Goal: Information Seeking & Learning: Find specific fact

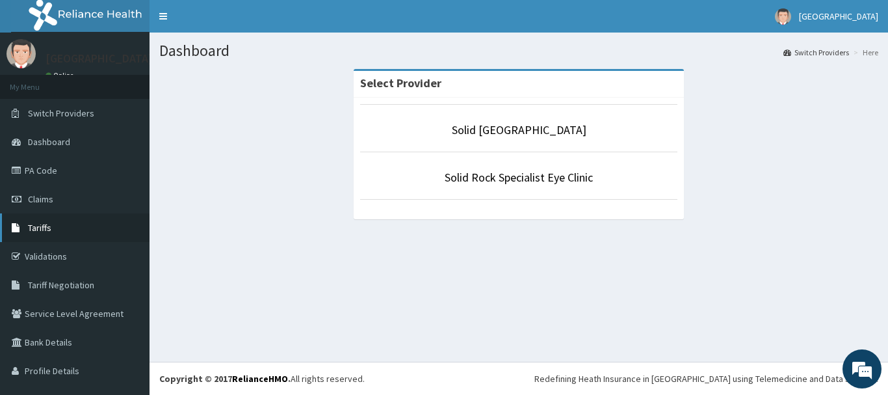
click at [70, 228] on link "Tariffs" at bounding box center [75, 227] width 150 height 29
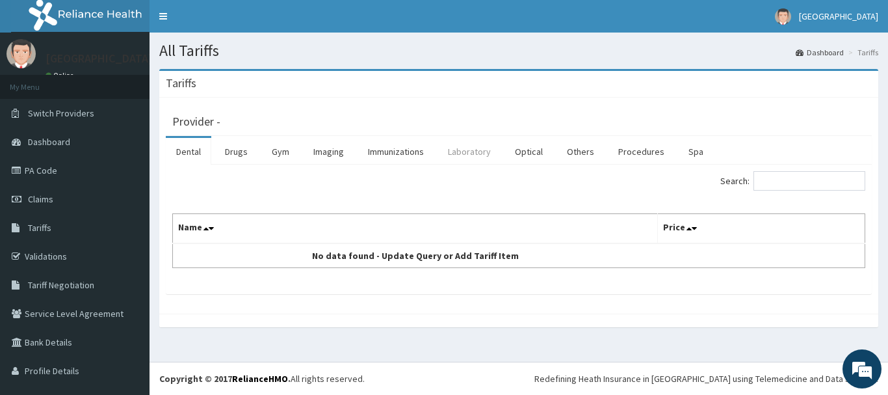
click at [469, 155] on link "Laboratory" at bounding box center [470, 151] width 64 height 27
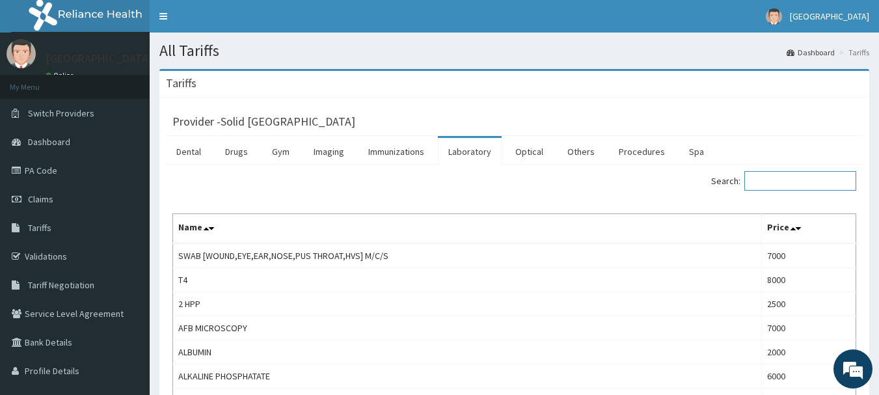
click at [773, 179] on input "Search:" at bounding box center [800, 181] width 112 height 20
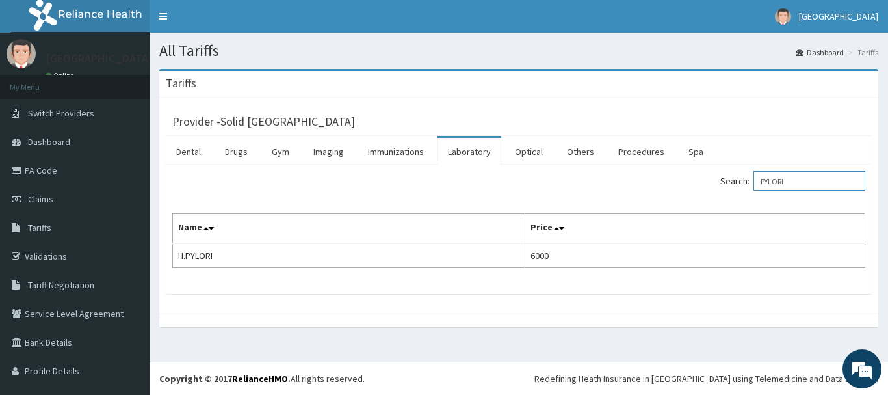
drag, startPoint x: 757, startPoint y: 179, endPoint x: 728, endPoint y: 176, distance: 28.7
click at [728, 176] on label "Search: PYLORI" at bounding box center [793, 181] width 145 height 20
drag, startPoint x: 810, startPoint y: 183, endPoint x: 695, endPoint y: 181, distance: 115.8
click at [695, 181] on div "Search: [MEDICAL_DATA]" at bounding box center [697, 182] width 337 height 23
drag, startPoint x: 758, startPoint y: 180, endPoint x: 707, endPoint y: 171, distance: 52.2
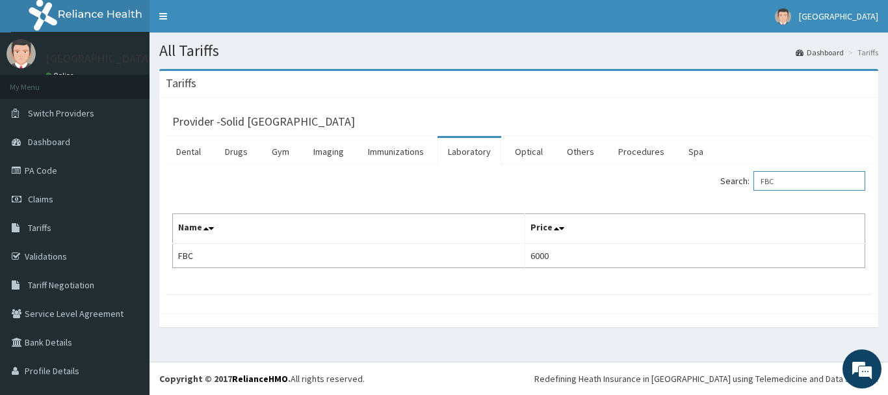
click at [707, 171] on div "Search: FBC" at bounding box center [697, 182] width 337 height 23
drag, startPoint x: 798, startPoint y: 181, endPoint x: 736, endPoint y: 176, distance: 62.0
click at [739, 177] on label "Search: RANDOM" at bounding box center [793, 181] width 145 height 20
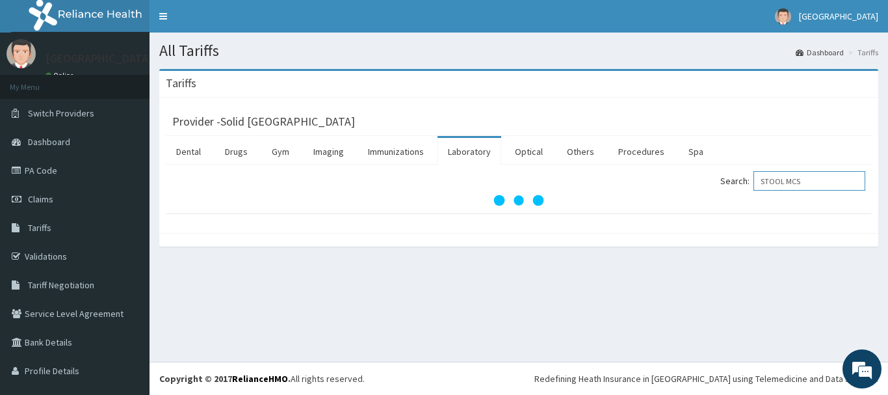
type input "STOOL MCS"
